Goal: Information Seeking & Learning: Learn about a topic

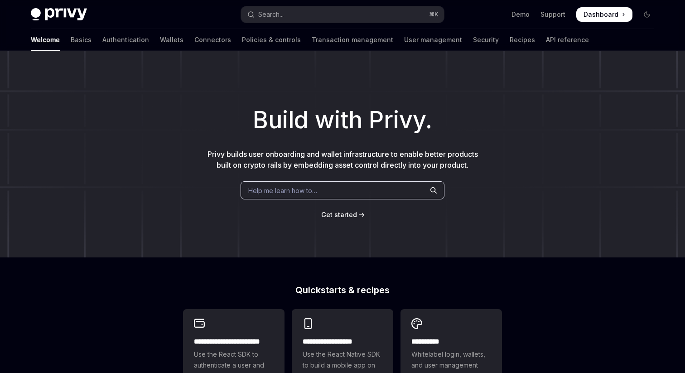
click at [381, 20] on button "Search... ⌘ K" at bounding box center [342, 14] width 203 height 16
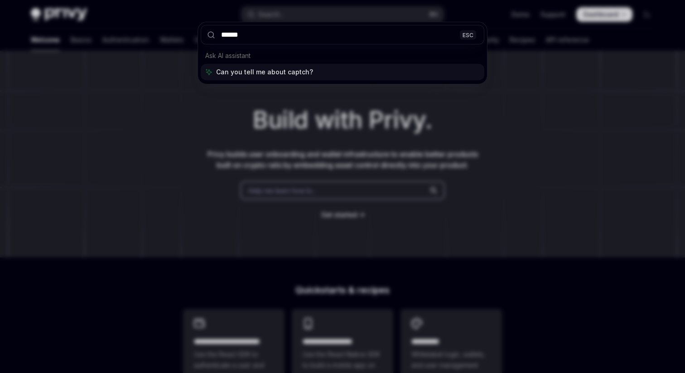
type input "*******"
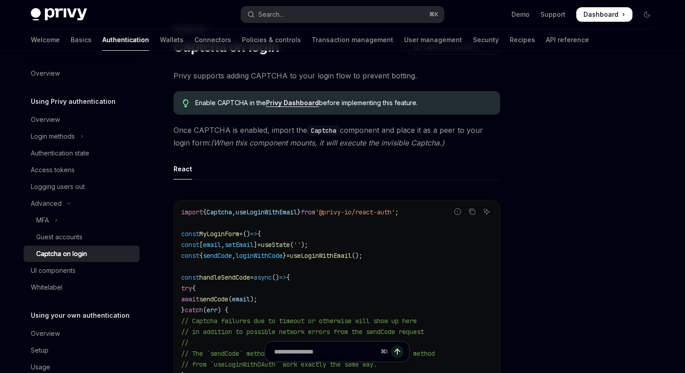
scroll to position [43, 0]
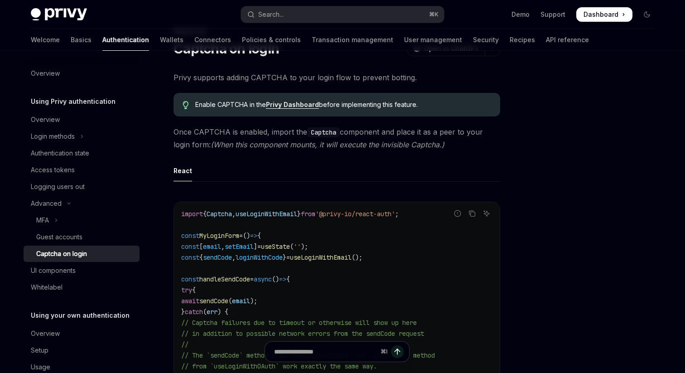
click at [309, 103] on link "Privy Dashboard" at bounding box center [292, 105] width 53 height 8
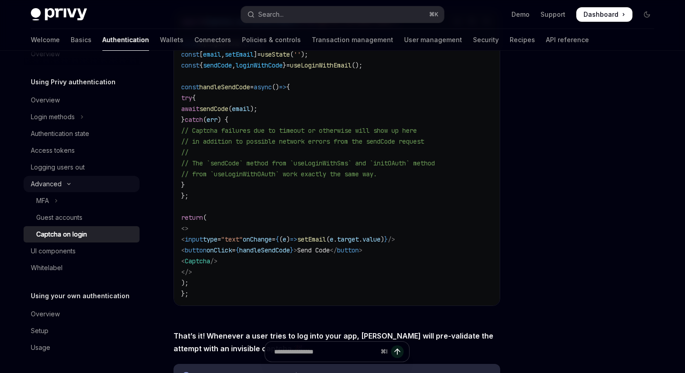
scroll to position [0, 0]
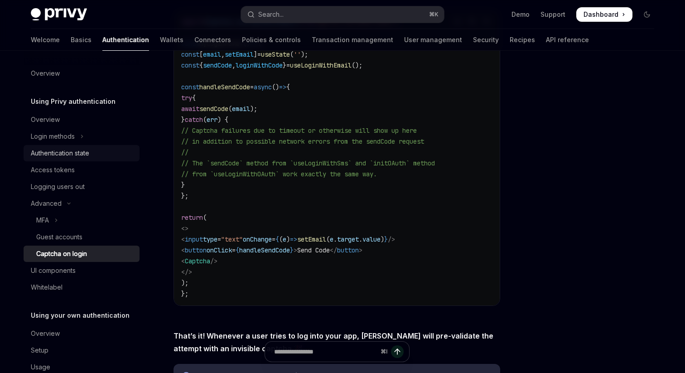
click at [73, 154] on div "Authentication state" at bounding box center [60, 153] width 58 height 11
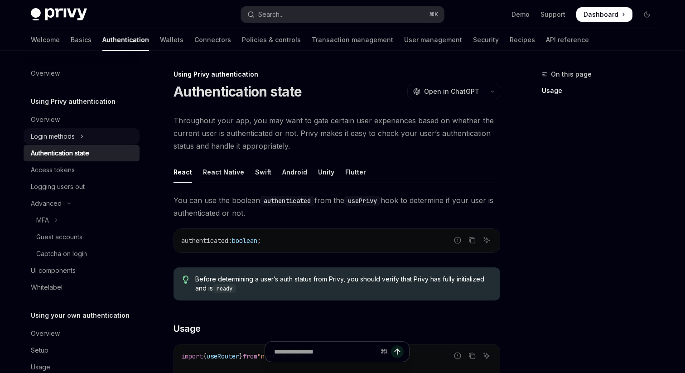
click at [73, 137] on div "Login methods" at bounding box center [53, 136] width 44 height 11
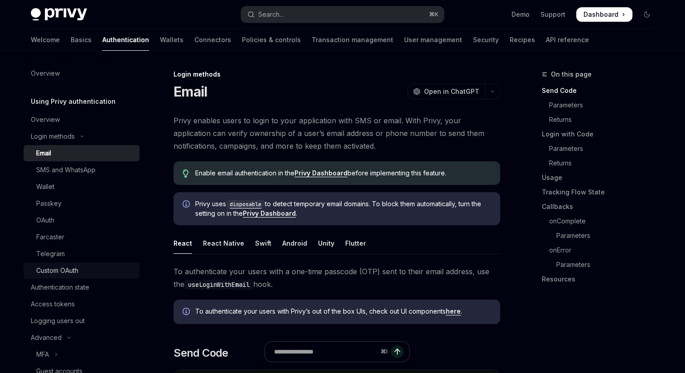
click at [83, 273] on div "Custom OAuth" at bounding box center [85, 270] width 98 height 11
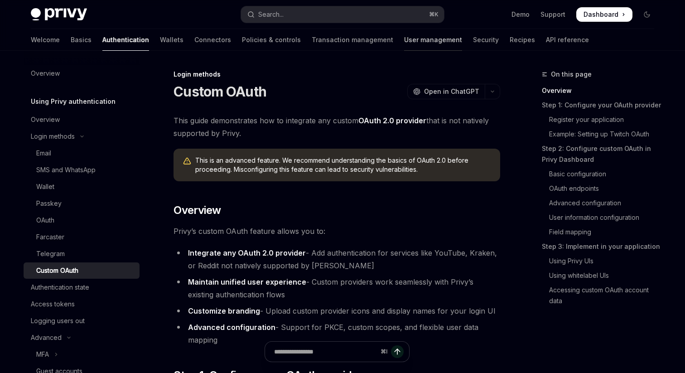
click at [404, 42] on link "User management" at bounding box center [433, 40] width 58 height 22
type textarea "*"
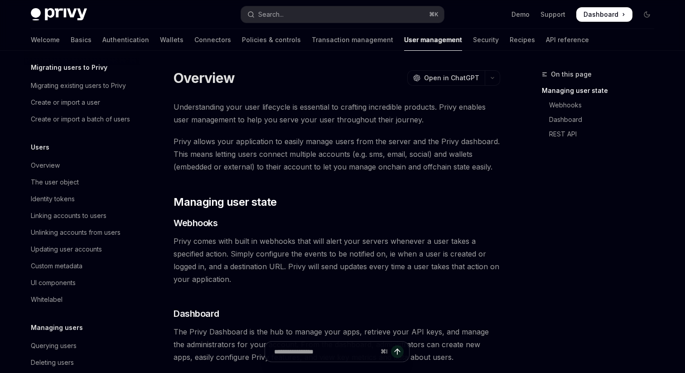
scroll to position [47, 0]
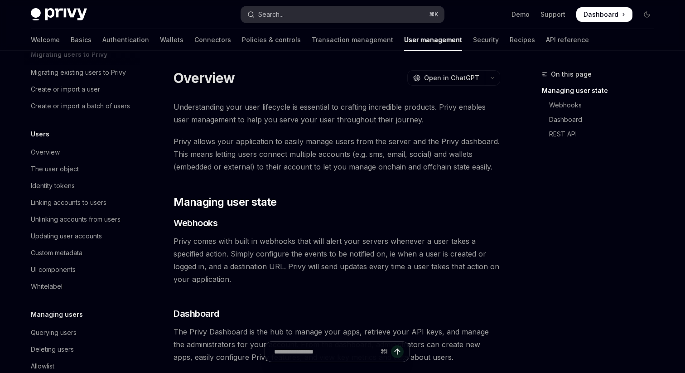
click at [347, 10] on button "Search... ⌘ K" at bounding box center [342, 14] width 203 height 16
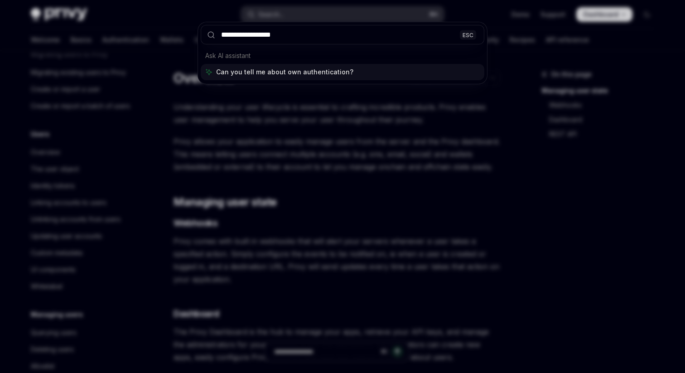
type input "**********"
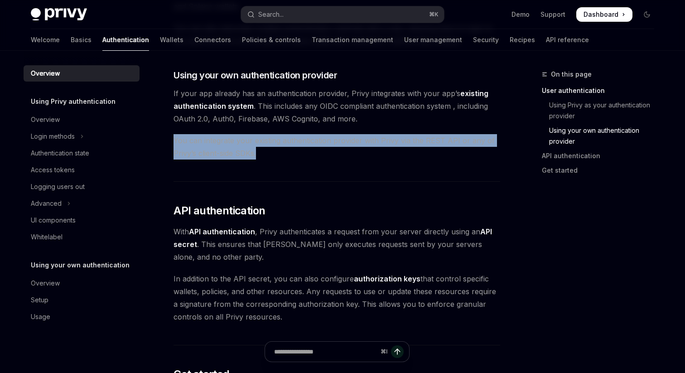
drag, startPoint x: 322, startPoint y: 157, endPoint x: 314, endPoint y: 130, distance: 27.8
click at [314, 130] on div "Privy’s wallet system supports granular controls on who can access wallets and …" at bounding box center [336, 94] width 327 height 902
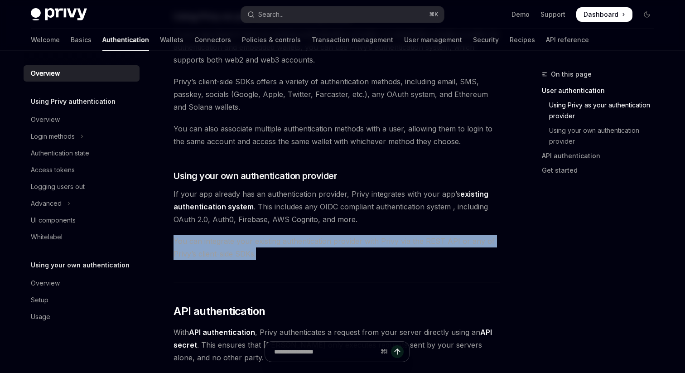
scroll to position [358, 0]
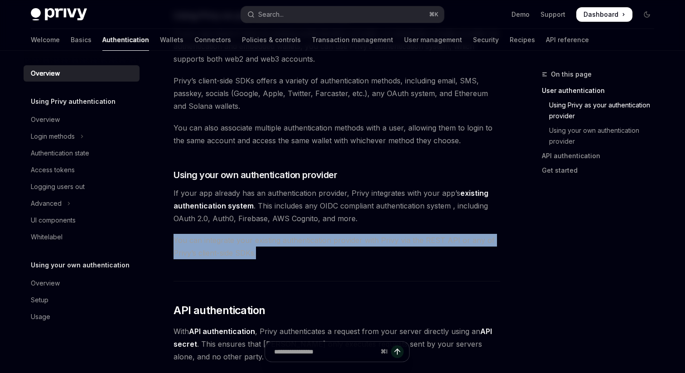
click at [237, 203] on link "existing authentication system" at bounding box center [330, 199] width 315 height 22
type textarea "*"
